Goal: Book appointment/travel/reservation

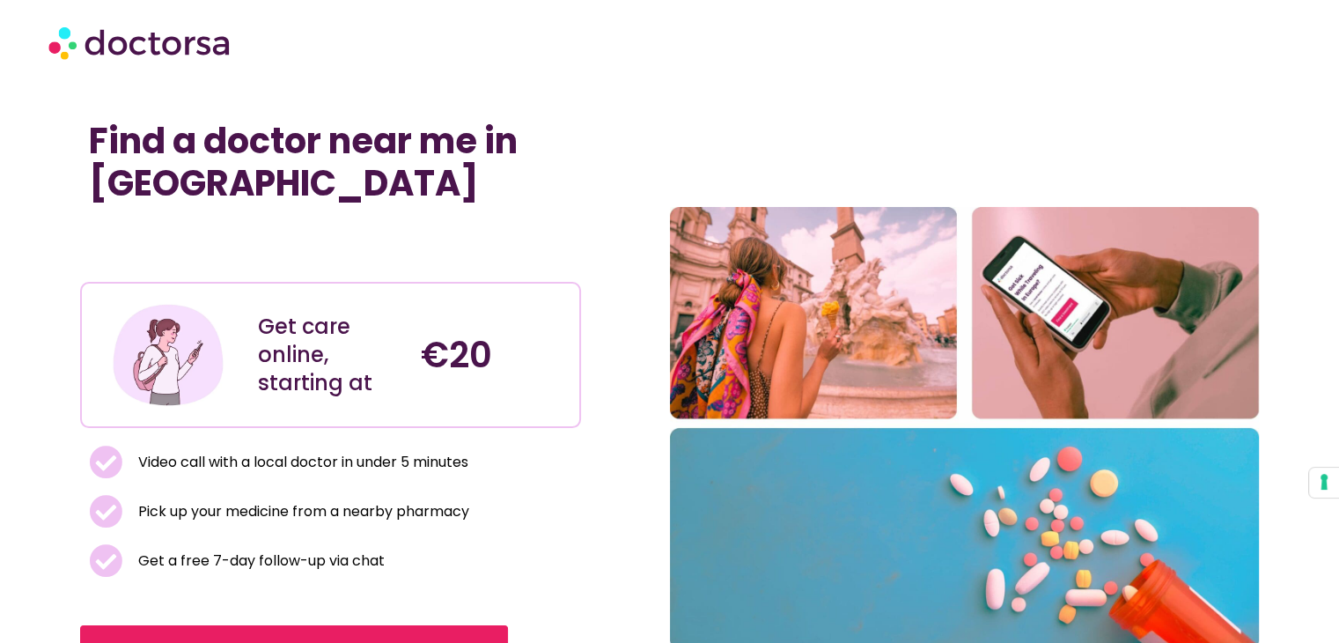
click at [1180, 76] on div at bounding box center [670, 42] width 1260 height 70
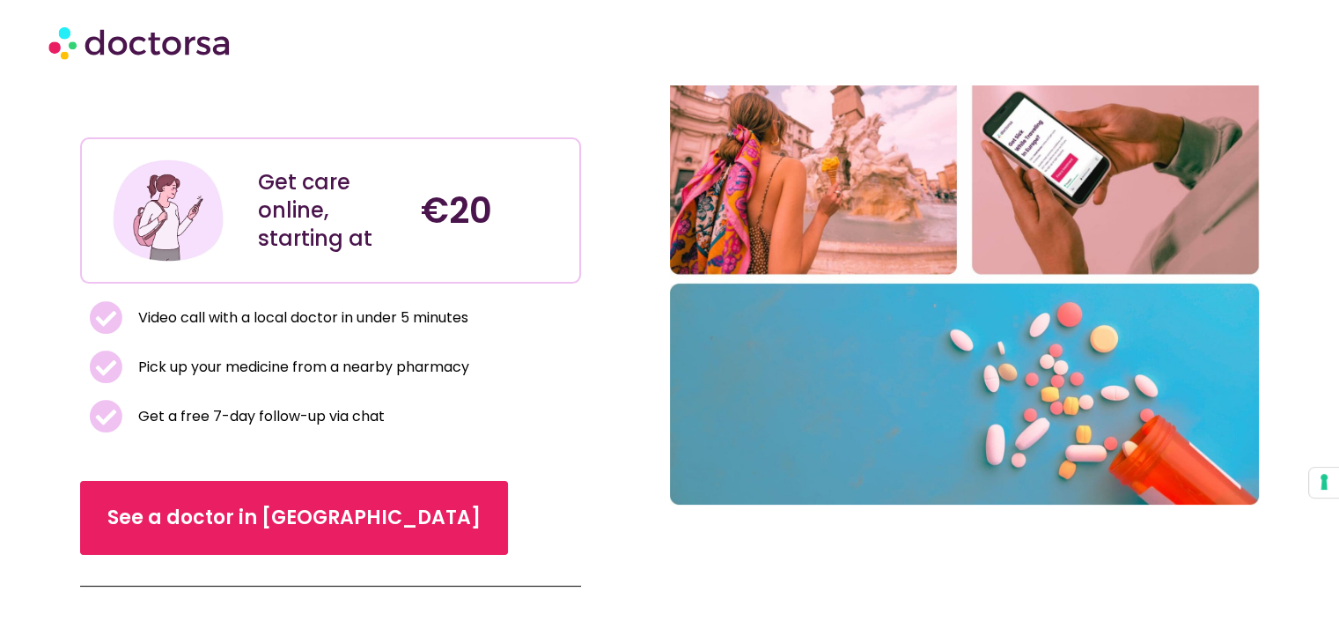
scroll to position [176, 0]
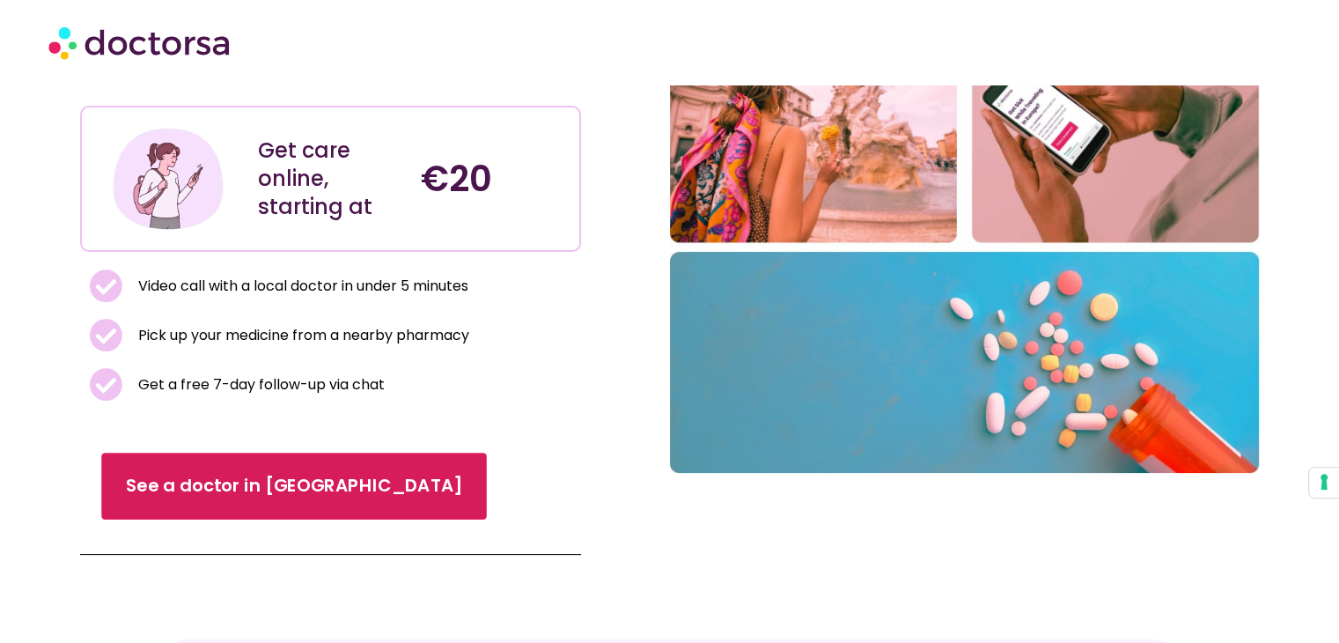
click at [265, 465] on link "See a doctor in [GEOGRAPHIC_DATA]" at bounding box center [294, 486] width 385 height 67
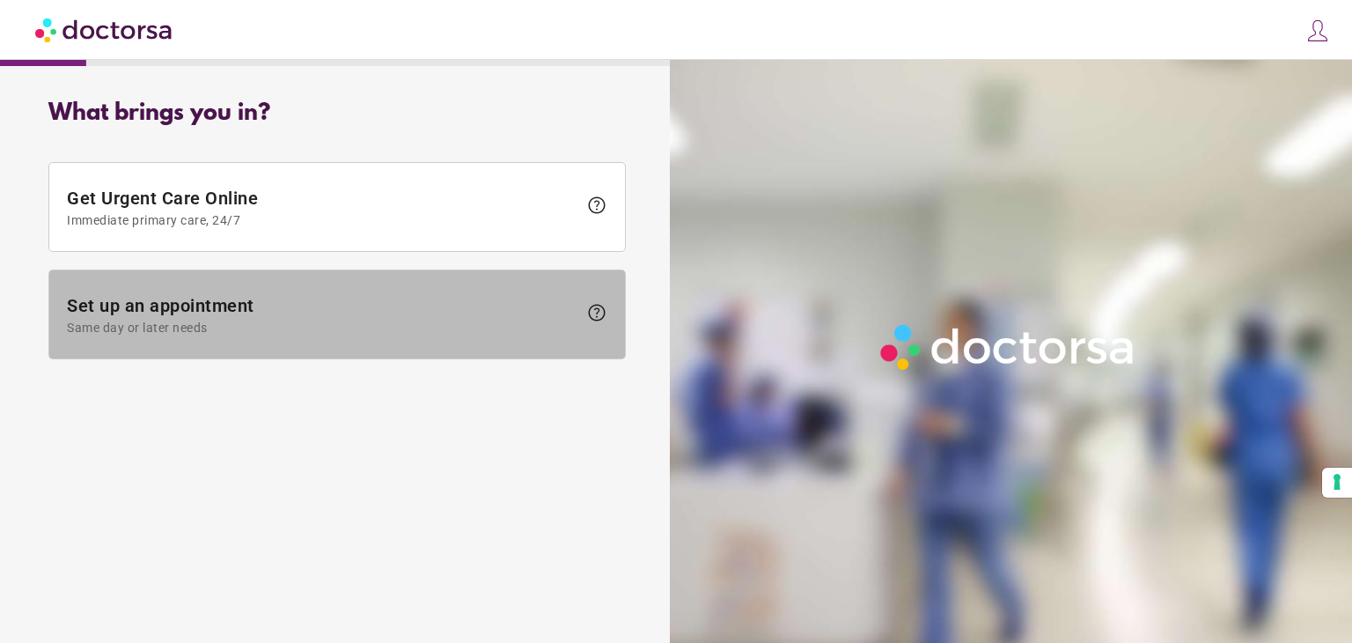
click at [390, 292] on span at bounding box center [337, 314] width 576 height 88
